Goal: Information Seeking & Learning: Learn about a topic

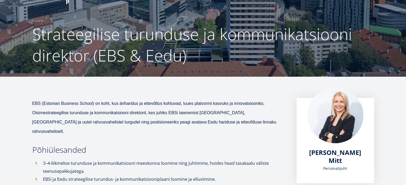
scroll to position [101, 0]
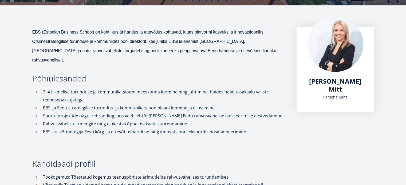
click at [245, 74] on div "EBS (Estonian Business School) on koht, kus äriharidus ja ettevõtlus kohtuvad, …" at bounding box center [158, 159] width 253 height 264
drag, startPoint x: 245, startPoint y: 74, endPoint x: 250, endPoint y: 118, distance: 44.5
click at [250, 120] on li "Rahvusvaheliste tudengite ning elukestva õppe osakaalu suurendamine." at bounding box center [158, 124] width 253 height 8
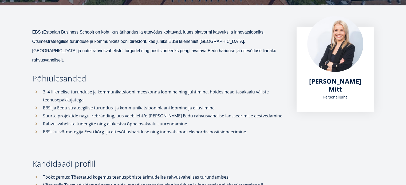
scroll to position [201, 0]
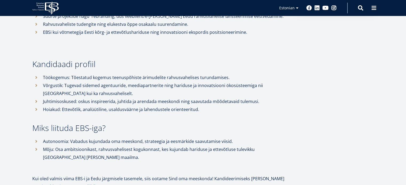
click at [176, 106] on li "Hoiakud: Ettevõtlik, analüütiline, usaldusväärne ja lahendustele orienteeritud." at bounding box center [158, 110] width 253 height 8
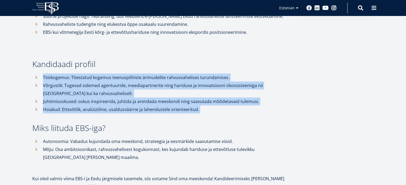
drag, startPoint x: 176, startPoint y: 100, endPoint x: 187, endPoint y: 69, distance: 32.6
click at [187, 74] on ul "Töökogemus: Tõestatud kogemus teenuspõhiste ärimudelite rahvusvahelises turunda…" at bounding box center [158, 94] width 253 height 40
click at [187, 74] on li "Töökogemus: Tõestatud kogemus teenuspõhiste ärimudelite rahvusvahelises turunda…" at bounding box center [158, 78] width 253 height 8
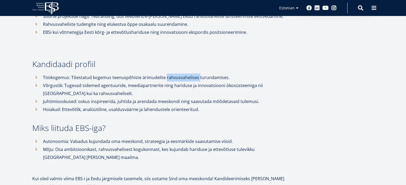
click at [187, 74] on li "Töökogemus: Tõestatud kogemus teenuspõhiste ärimudelite rahvusvahelises turunda…" at bounding box center [158, 78] width 253 height 8
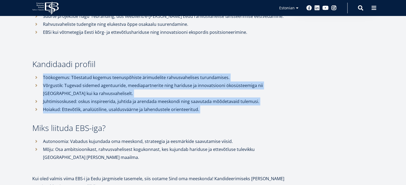
drag, startPoint x: 187, startPoint y: 69, endPoint x: 197, endPoint y: 104, distance: 36.3
click at [197, 104] on ul "Töökogemus: Tõestatud kogemus teenuspõhiste ärimudelite rahvusvahelises turunda…" at bounding box center [158, 94] width 253 height 40
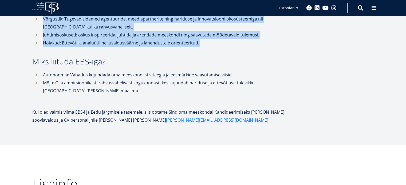
scroll to position [269, 0]
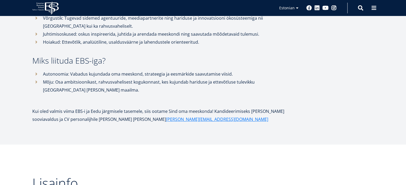
click at [197, 108] on p "Kui oled valmis viima EBS-i ja Eedu järgmisele tasemele, siis ootame Sind oma m…" at bounding box center [158, 116] width 253 height 16
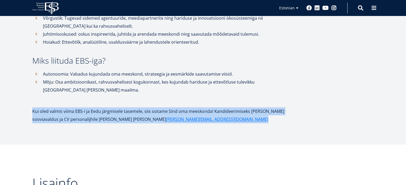
drag, startPoint x: 197, startPoint y: 104, endPoint x: 221, endPoint y: 100, distance: 24.1
click at [221, 108] on p "Kui oled valmis viima EBS-i ja Eedu järgmisele tasemele, siis ootame Sind oma m…" at bounding box center [158, 116] width 253 height 16
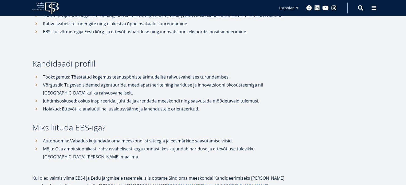
scroll to position [116, 0]
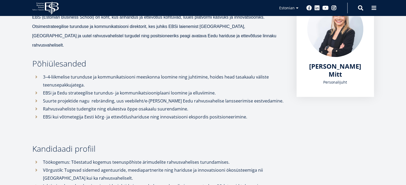
click at [118, 89] on li "EBSi ja Eedu strateegilise turundus- ja kommunikatsiooniplaani loomine ja elluv…" at bounding box center [158, 93] width 253 height 8
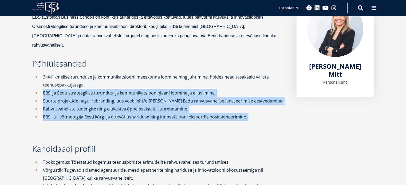
drag, startPoint x: 118, startPoint y: 82, endPoint x: 125, endPoint y: 113, distance: 31.7
click at [125, 113] on div "EBS (Estonian Business School) on koht, kus äriharidus ja ettevõtlus kohtuvad, …" at bounding box center [158, 144] width 253 height 264
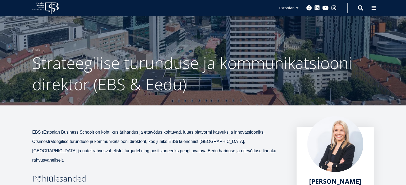
scroll to position [0, 0]
